Goal: Communication & Community: Answer question/provide support

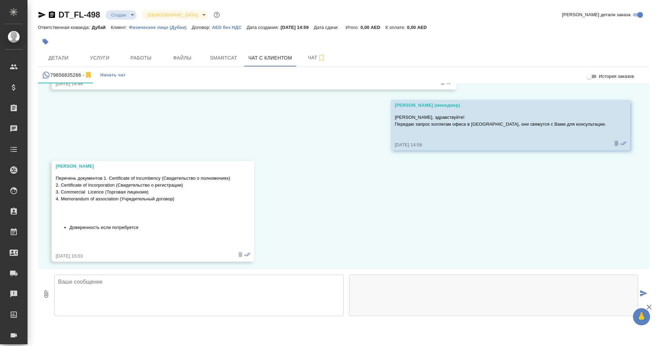
scroll to position [77, 0]
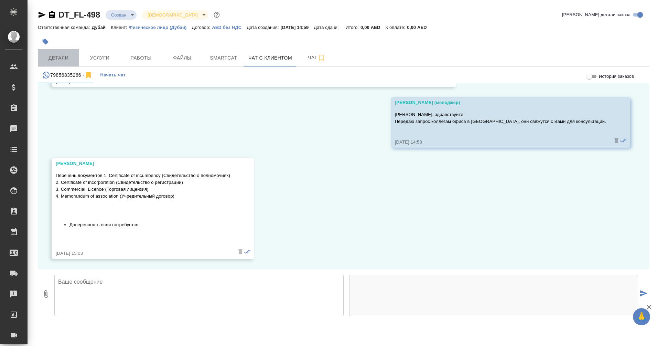
click at [53, 50] on button "Детали" at bounding box center [58, 57] width 41 height 17
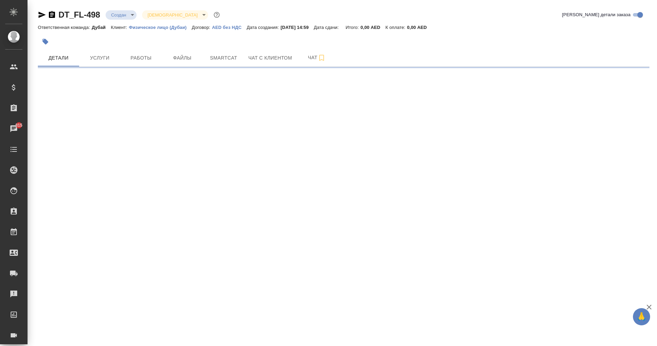
select select "RU"
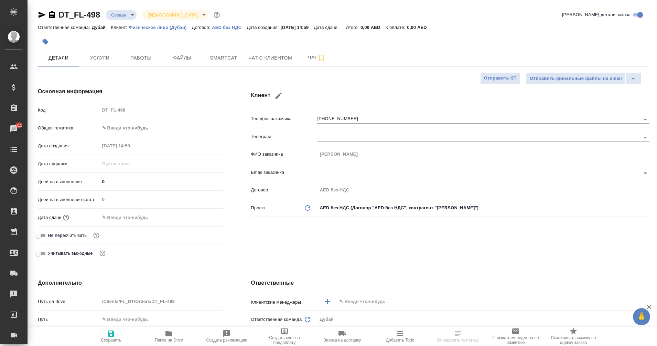
type textarea "x"
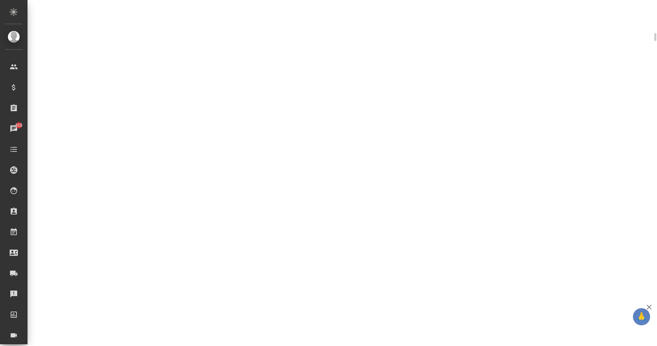
scroll to position [302, 0]
select select "RU"
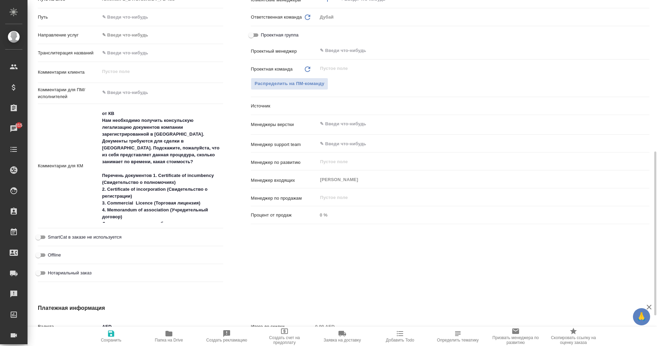
scroll to position [307, 0]
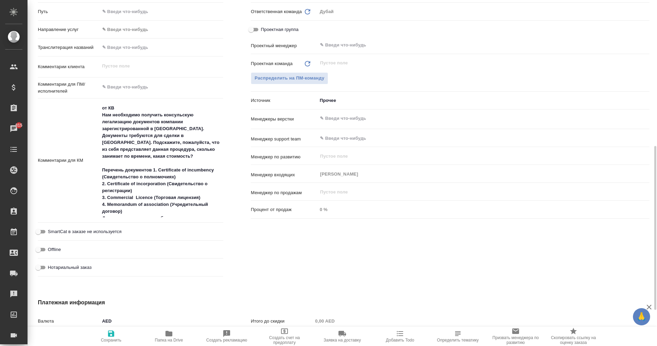
type textarea "x"
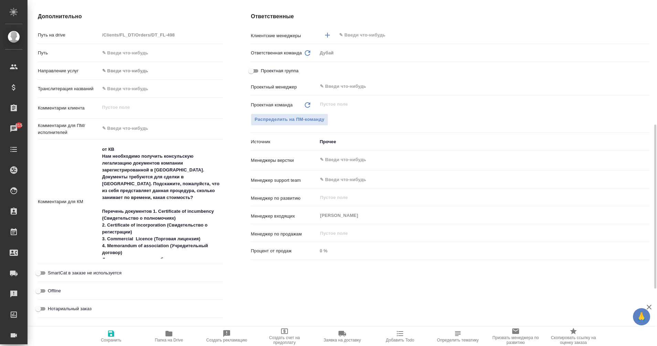
scroll to position [264, 0]
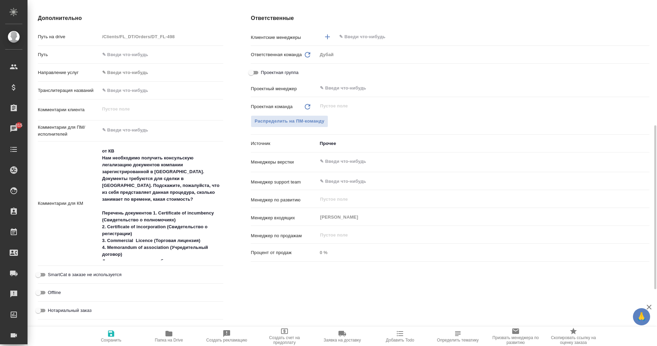
type textarea "x"
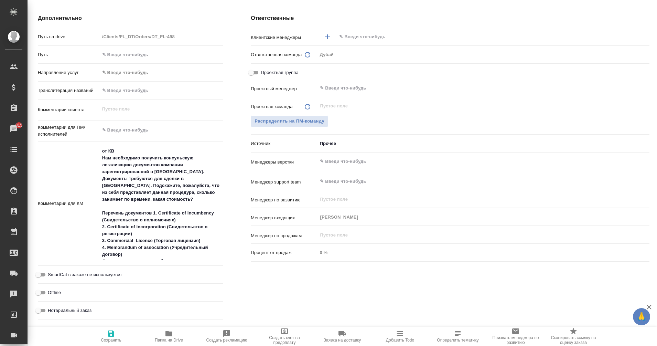
type textarea "x"
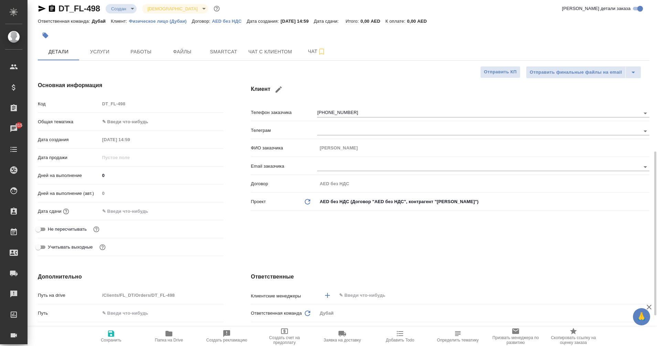
scroll to position [0, 0]
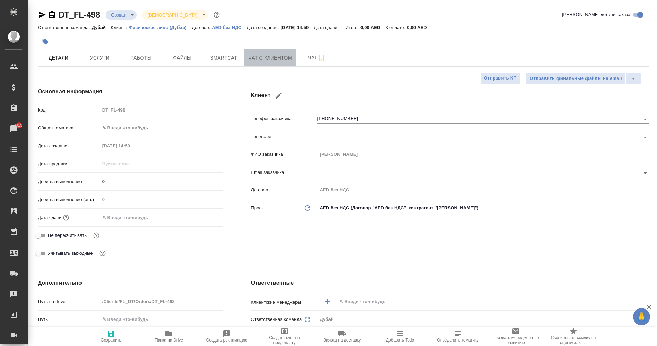
click at [267, 53] on button "Чат с клиентом" at bounding box center [270, 57] width 52 height 17
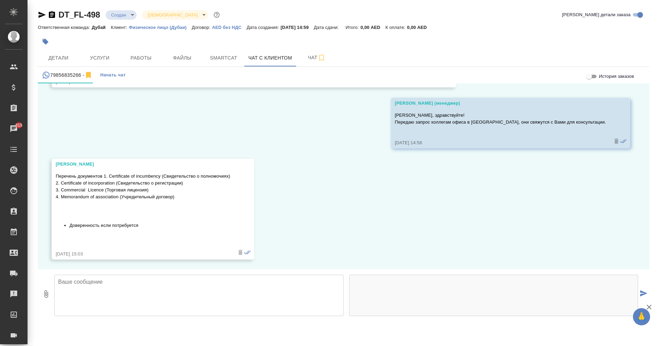
scroll to position [77, 0]
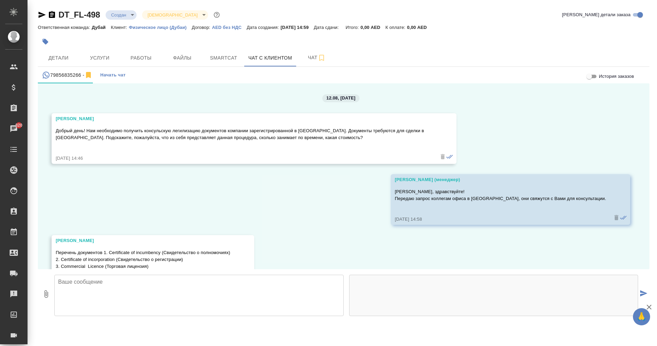
click at [143, 285] on textarea at bounding box center [198, 294] width 289 height 41
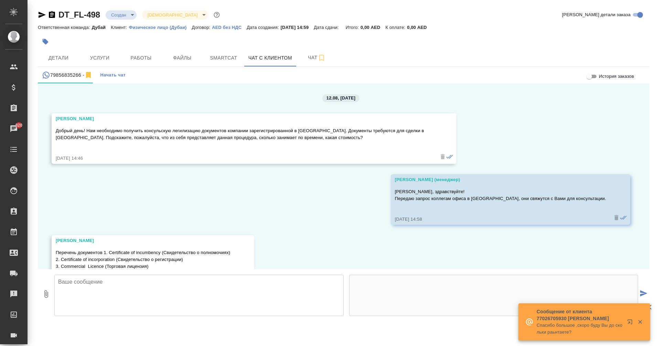
paste textarea "Добрый день! Для вашего запроса можем предложить следующий процесс: Легализация…"
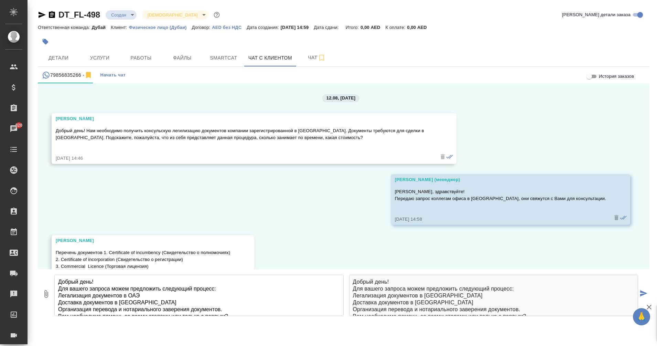
click at [58, 296] on textarea "Добрый день! Для вашего запроса можем предложить следующий процесс: Легализация…" at bounding box center [198, 294] width 289 height 41
click at [148, 297] on textarea "Добрый день! Для вашего запроса можем предложить следующий процесс: 1. Легализа…" at bounding box center [198, 294] width 289 height 41
click at [57, 302] on textarea "Добрый день! Для вашего запроса можем предложить следующий процесс: 1. Легализа…" at bounding box center [198, 294] width 289 height 41
click at [143, 302] on textarea "Добрый день! Для вашего запроса можем предложить следующий процесс: 1. Легализа…" at bounding box center [198, 294] width 289 height 41
click at [57, 309] on textarea "Добрый день! Для вашего запроса можем предложить следующий процесс: 1. Легализа…" at bounding box center [198, 294] width 289 height 41
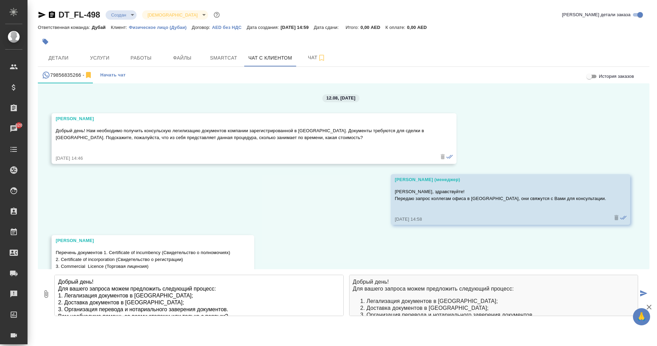
scroll to position [21, 0]
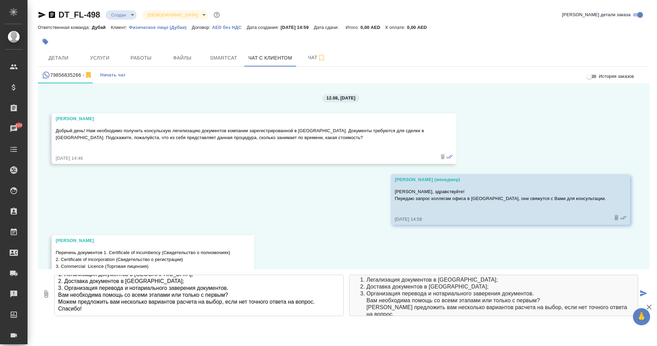
click at [322, 301] on textarea "Добрый день! Для вашего запроса можем предложить следующий процесс: 1. Легализа…" at bounding box center [198, 294] width 289 height 41
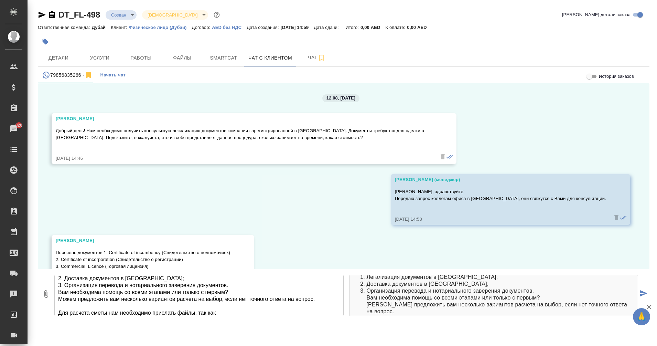
scroll to position [35, 0]
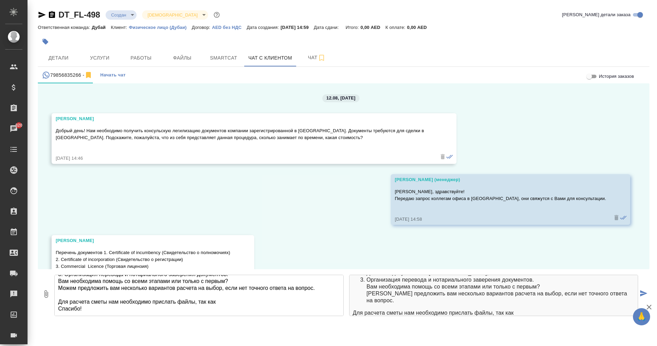
drag, startPoint x: 224, startPoint y: 310, endPoint x: 107, endPoint y: 299, distance: 117.7
click at [107, 299] on textarea "Добрый день! Для вашего запроса можем предложить следующий процесс: 1. Легализа…" at bounding box center [198, 294] width 289 height 41
type textarea "Добрый день! Для вашего запроса можем предложить следующий процесс: 1. Легализа…"
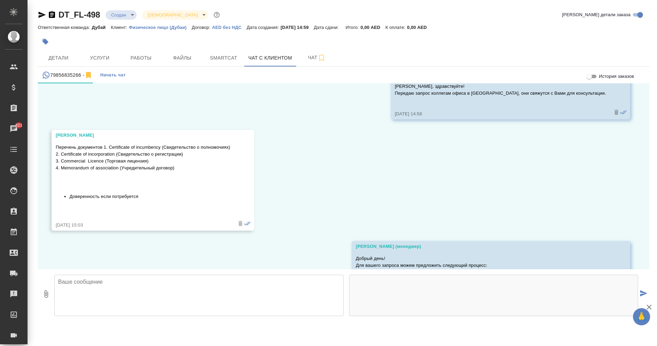
scroll to position [100, 0]
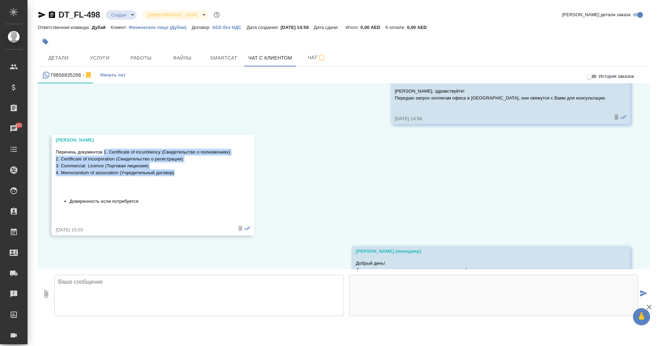
drag, startPoint x: 105, startPoint y: 150, endPoint x: 186, endPoint y: 172, distance: 84.7
click at [186, 172] on p "Перечень документов 1. Certificate of incumbency (Свидетельство о полномочиях) …" at bounding box center [143, 163] width 174 height 28
copy p "1. Certificate of incumbency (Свидетельство о полномочиях) 2. Certificate of in…"
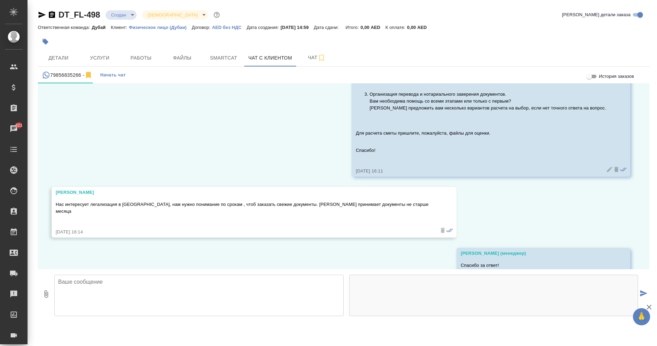
scroll to position [365, 0]
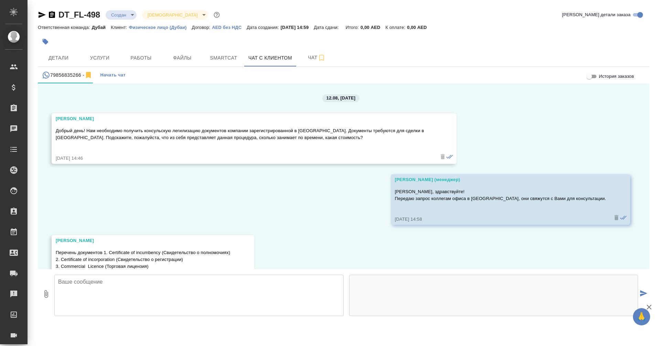
click at [363, 77] on div "79856835266 - Начать чат" at bounding box center [343, 75] width 611 height 17
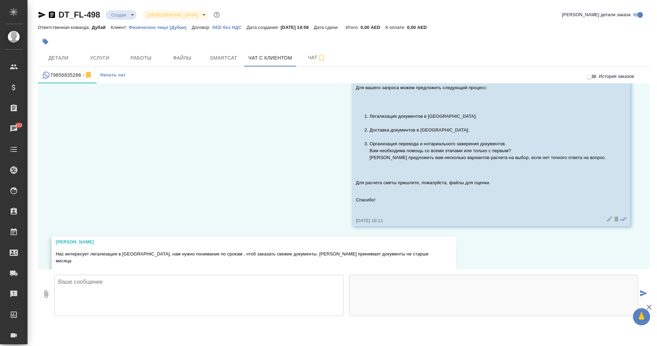
scroll to position [304, 0]
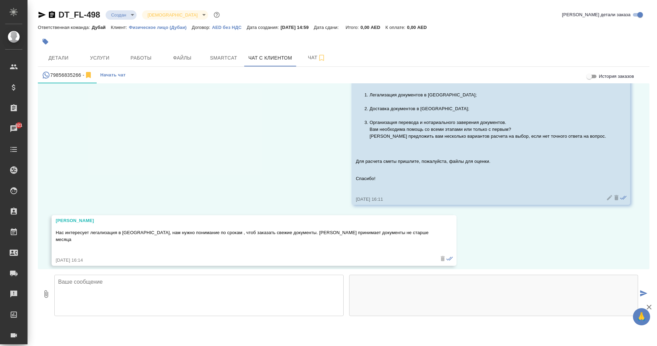
click at [305, 293] on textarea at bounding box center [198, 294] width 289 height 41
type textarea "Х"
type textarea "Спасибо за ответ! Скоро вернусь с ответом по срокам"
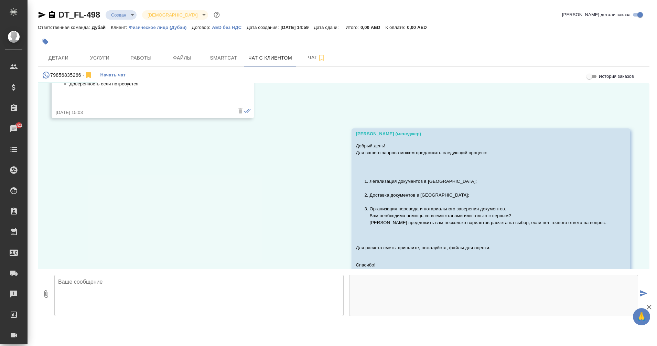
scroll to position [365, 0]
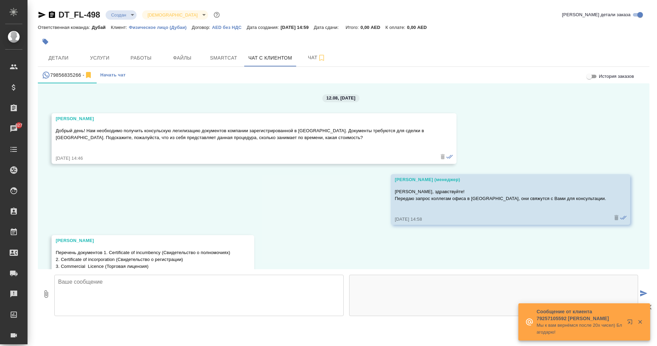
scroll to position [365, 0]
